Goal: Find specific page/section: Find specific page/section

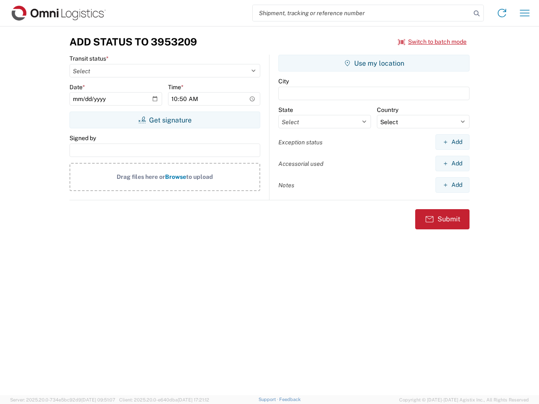
click at [362, 13] on input "search" at bounding box center [362, 13] width 218 height 16
click at [477, 13] on icon at bounding box center [477, 14] width 12 height 12
click at [502, 13] on icon at bounding box center [501, 12] width 13 height 13
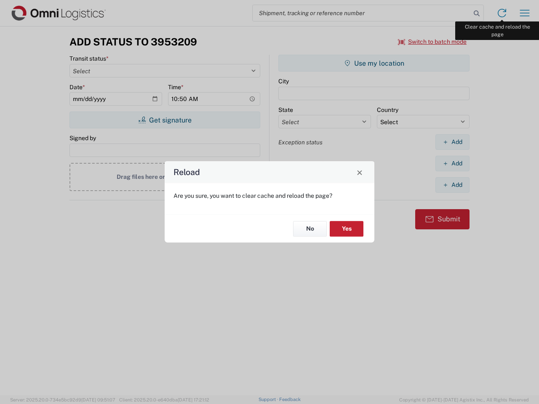
click at [525, 13] on div "Reload Are you sure, you want to clear cache and reload the page? No Yes" at bounding box center [269, 202] width 539 height 404
click at [432, 42] on div "Reload Are you sure, you want to clear cache and reload the page? No Yes" at bounding box center [269, 202] width 539 height 404
click at [165, 120] on div "Reload Are you sure, you want to clear cache and reload the page? No Yes" at bounding box center [269, 202] width 539 height 404
click at [374, 63] on div "Reload Are you sure, you want to clear cache and reload the page? No Yes" at bounding box center [269, 202] width 539 height 404
click at [452, 142] on div "Reload Are you sure, you want to clear cache and reload the page? No Yes" at bounding box center [269, 202] width 539 height 404
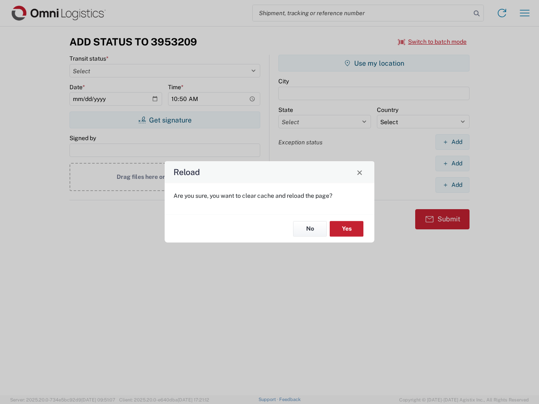
click at [452, 163] on div "Reload Are you sure, you want to clear cache and reload the page? No Yes" at bounding box center [269, 202] width 539 height 404
click at [452, 185] on div "Reload Are you sure, you want to clear cache and reload the page? No Yes" at bounding box center [269, 202] width 539 height 404
